Goal: Complete application form

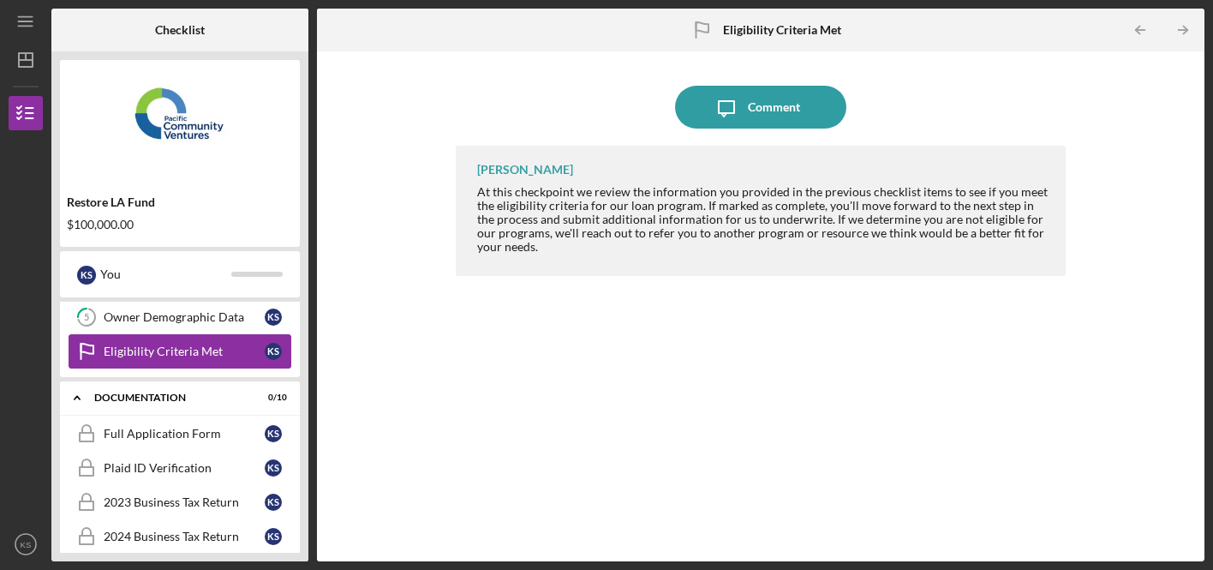
scroll to position [183, 0]
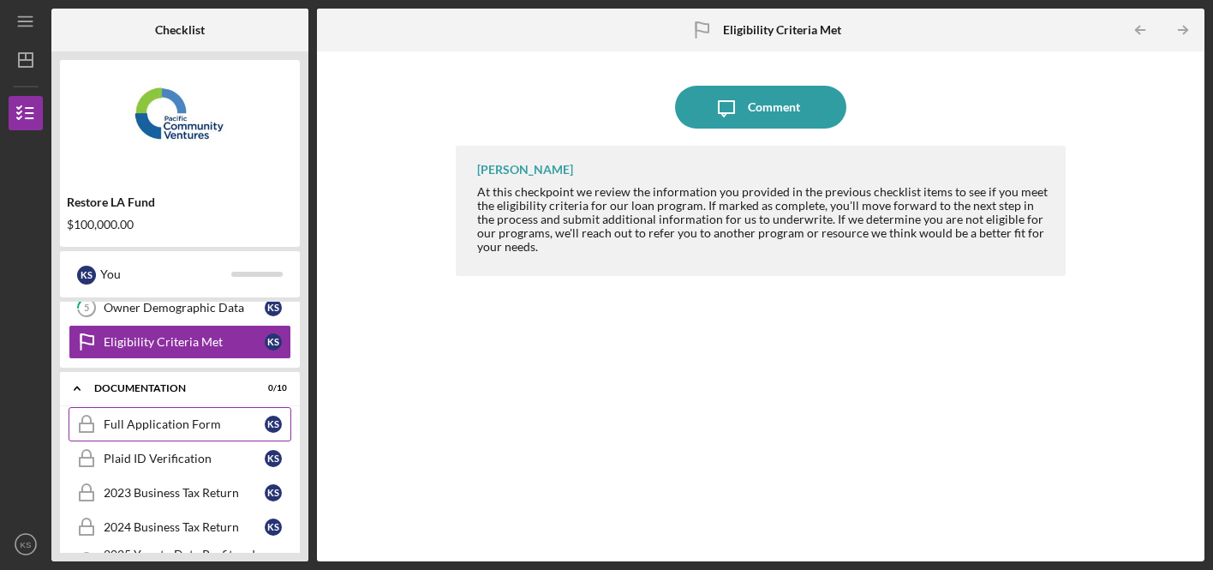
click at [190, 434] on link "Full Application Form Full Application Form K S" at bounding box center [180, 424] width 223 height 34
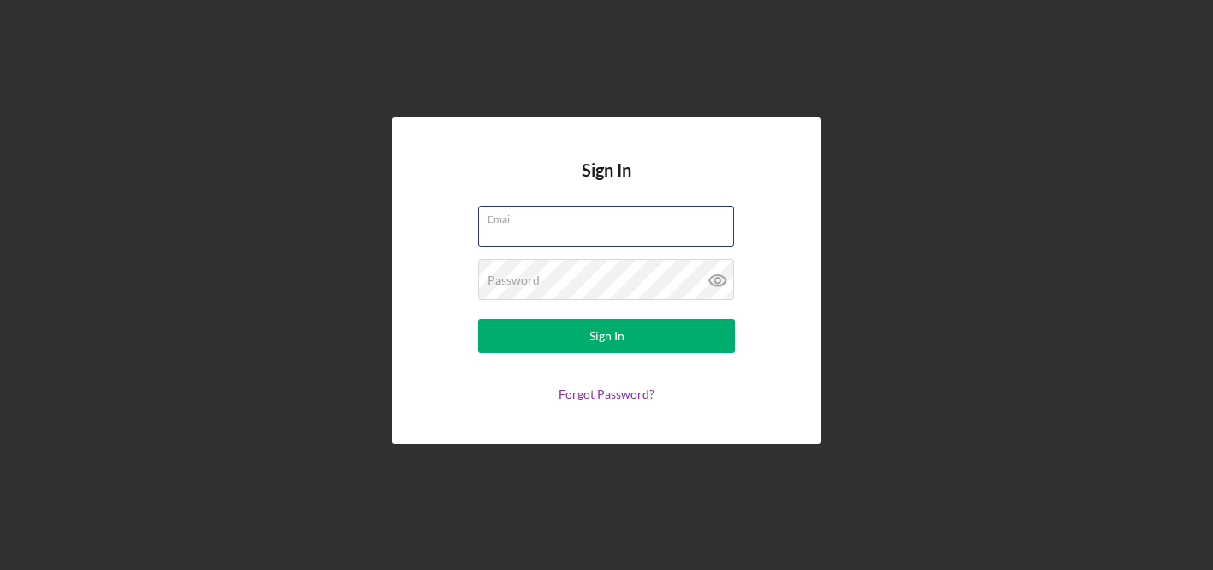
type input "[EMAIL_ADDRESS][DOMAIN_NAME]"
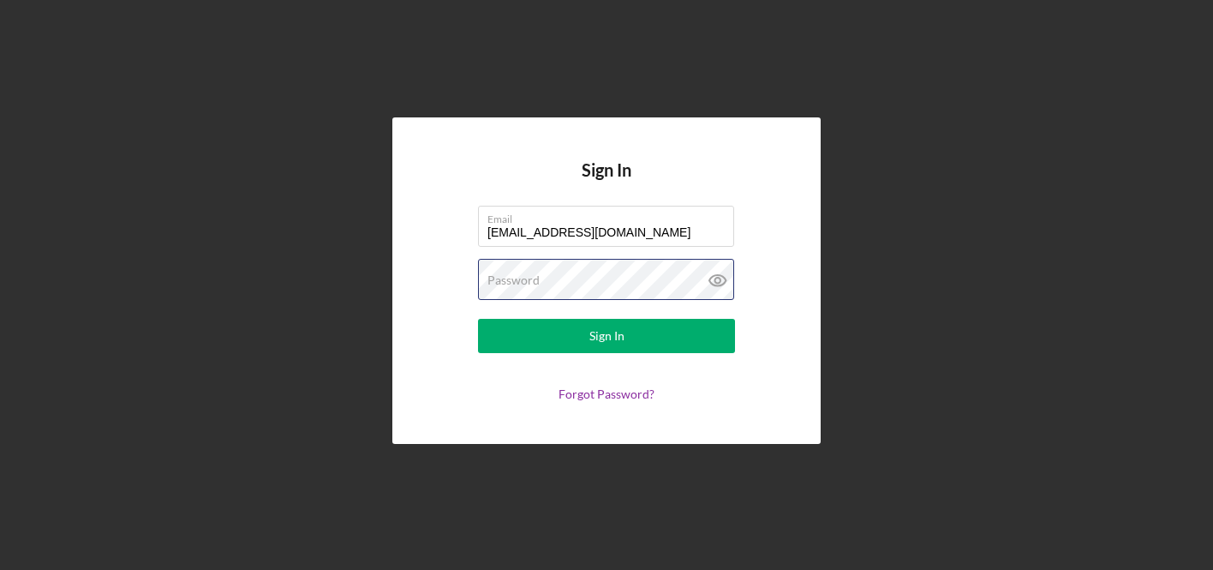
click at [607, 336] on button "Sign In" at bounding box center [606, 336] width 257 height 34
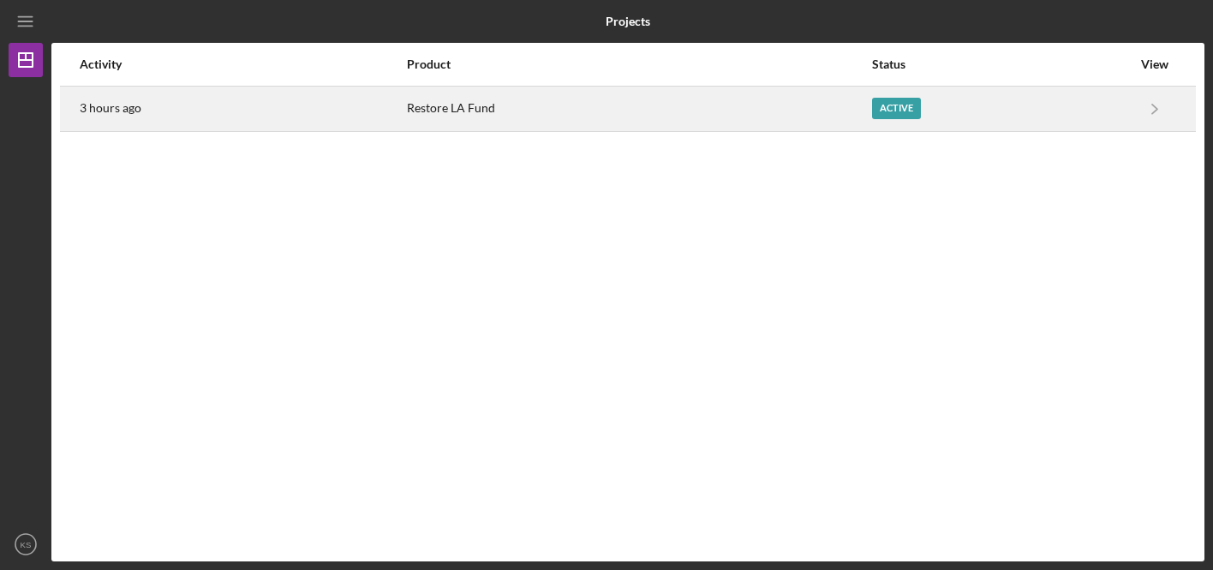
click at [893, 113] on div "Active" at bounding box center [896, 108] width 49 height 21
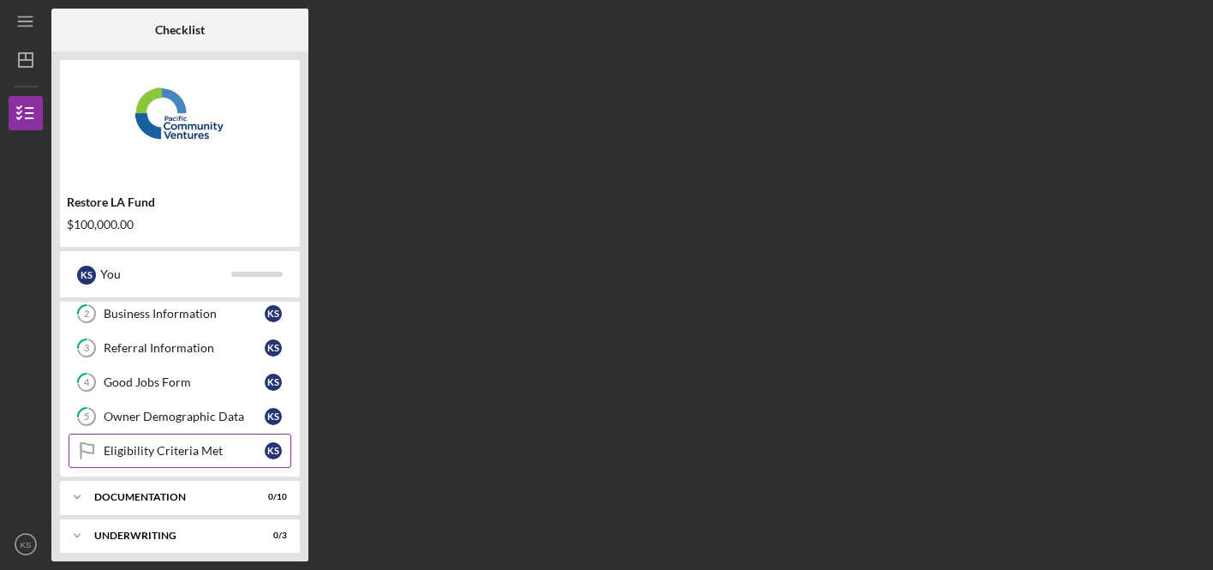
scroll to position [96, 0]
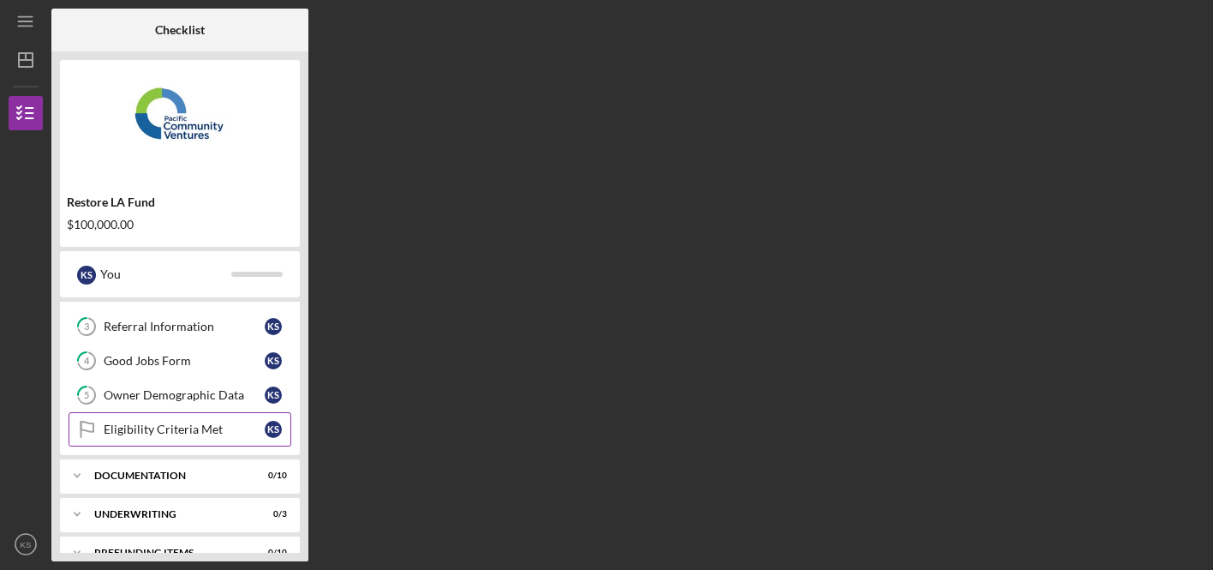
click at [235, 432] on div "Eligibility Criteria Met" at bounding box center [184, 429] width 161 height 14
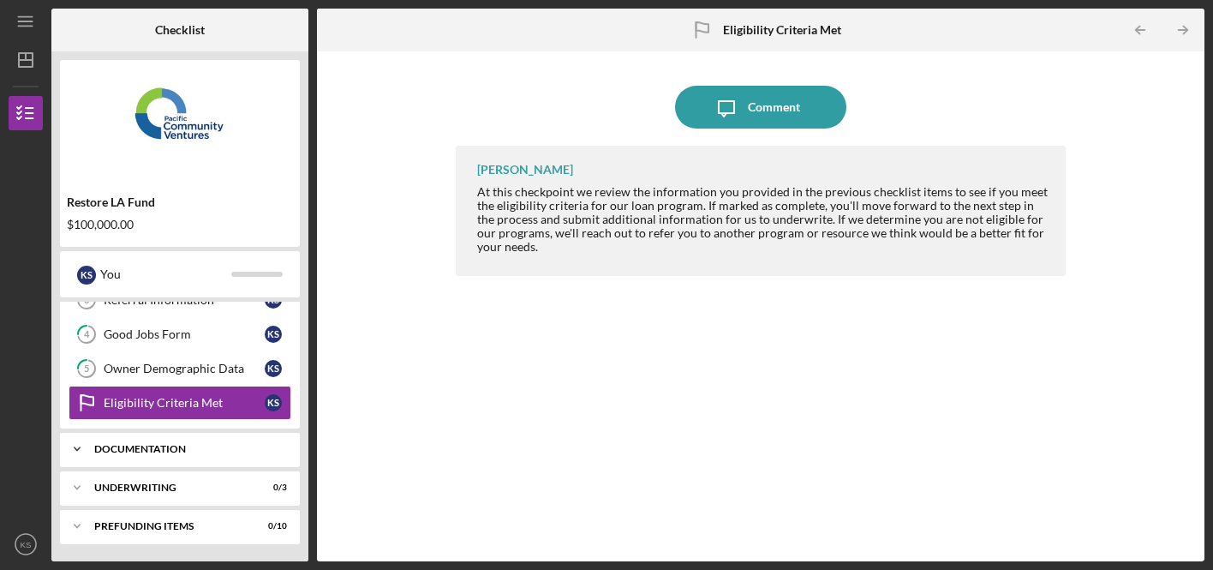
scroll to position [123, 0]
click at [232, 451] on div "Documentation" at bounding box center [186, 449] width 184 height 10
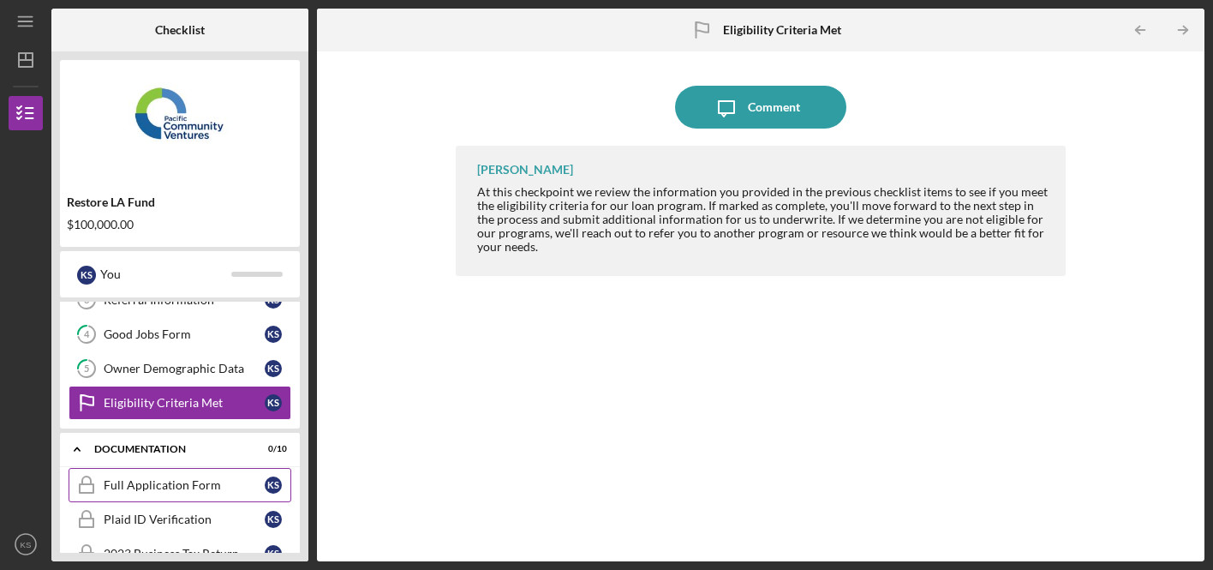
click at [202, 484] on div "Full Application Form" at bounding box center [184, 485] width 161 height 14
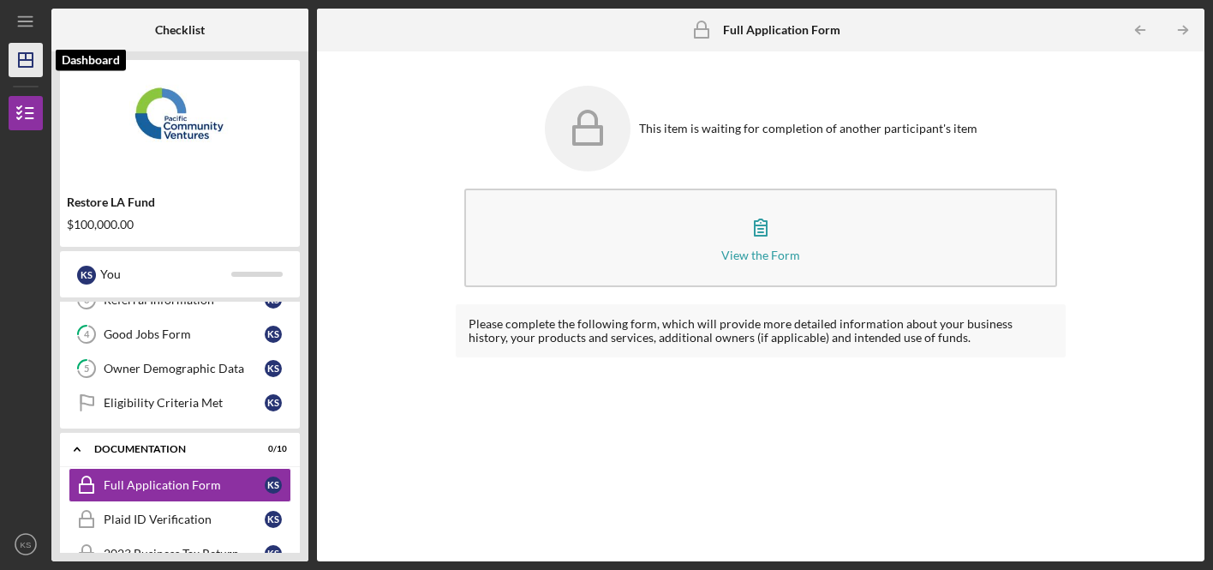
click at [32, 67] on polygon "button" at bounding box center [26, 60] width 14 height 14
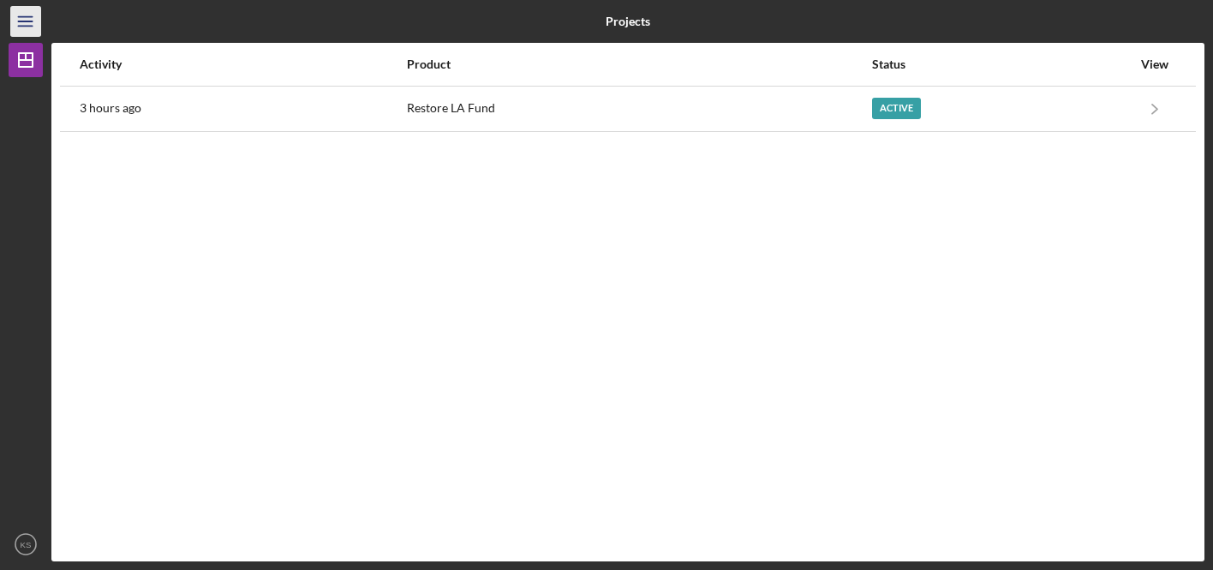
click at [17, 27] on icon "Icon/Menu" at bounding box center [26, 22] width 39 height 39
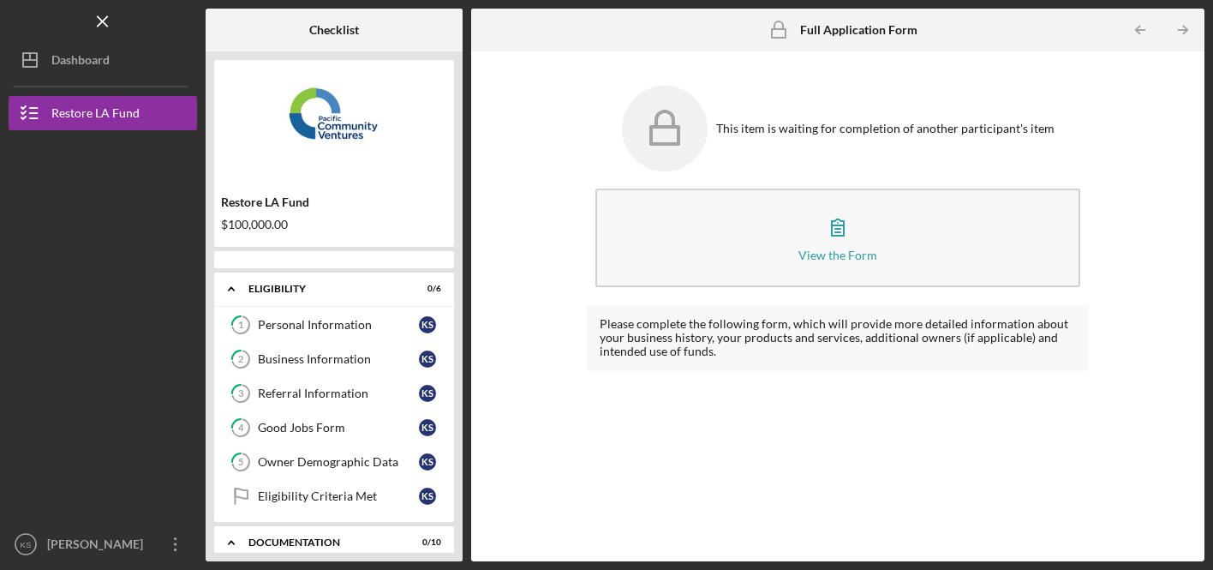
scroll to position [166, 0]
